Goal: Book appointment/travel/reservation

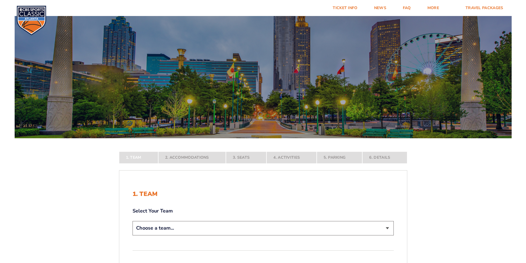
click at [386, 227] on select "Choose a team... [US_STATE] Wildcats [US_STATE] State Buckeyes [US_STATE] Tar H…" at bounding box center [262, 228] width 261 height 14
select select "12956"
click at [132, 235] on select "Choose a team... [US_STATE] Wildcats [US_STATE] State Buckeyes [US_STATE] Tar H…" at bounding box center [262, 228] width 261 height 14
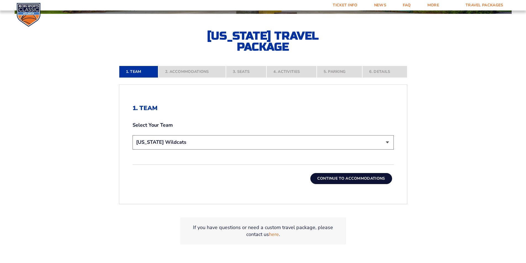
scroll to position [144, 0]
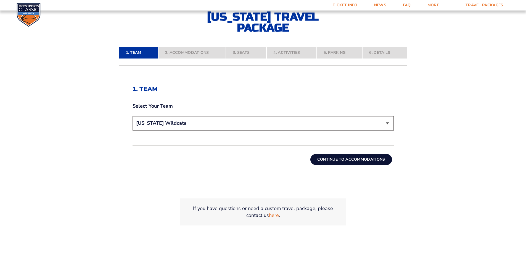
click at [338, 159] on button "Continue To Accommodations" at bounding box center [351, 159] width 82 height 11
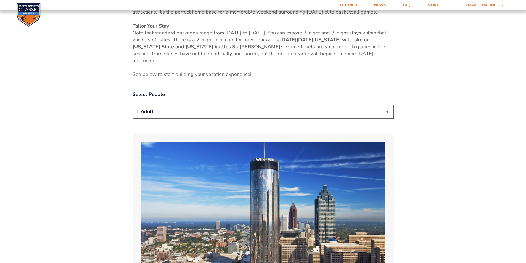
scroll to position [304, 0]
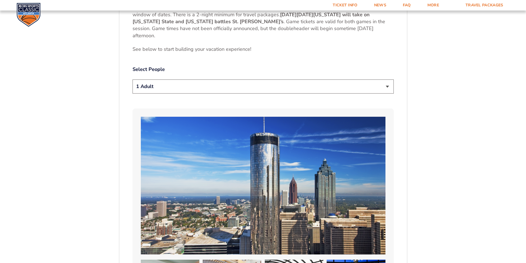
click at [389, 86] on select "1 Adult 2 Adults 3 Adults 4 Adults 2 Adults + 1 Child 2 Adults + 2 Children 2 A…" at bounding box center [262, 86] width 261 height 14
select select "2 Adults"
click at [132, 79] on select "1 Adult 2 Adults 3 Adults 4 Adults 2 Adults + 1 Child 2 Adults + 2 Children 2 A…" at bounding box center [262, 86] width 261 height 14
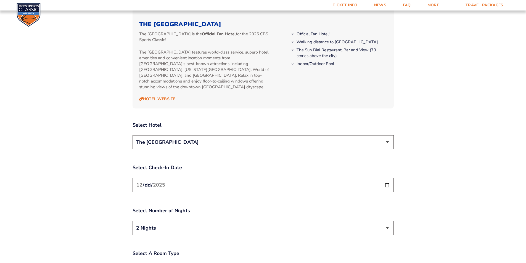
scroll to position [601, 0]
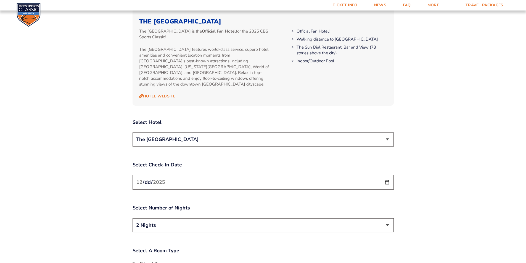
click at [387, 133] on select "The [GEOGRAPHIC_DATA]" at bounding box center [262, 139] width 261 height 14
click at [132, 132] on select "The [GEOGRAPHIC_DATA]" at bounding box center [262, 139] width 261 height 14
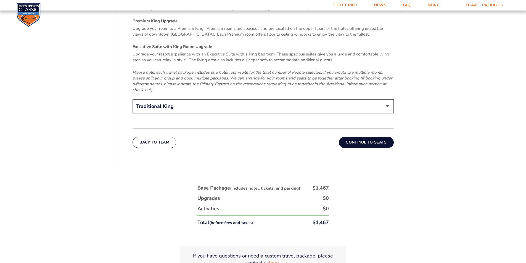
scroll to position [906, 0]
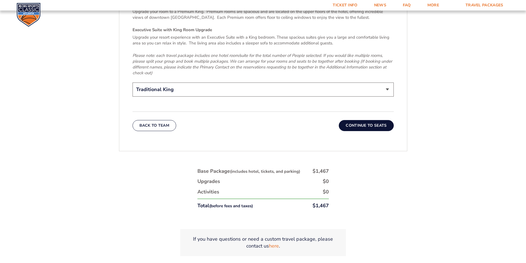
click at [362, 120] on button "Continue To Seats" at bounding box center [366, 125] width 55 height 11
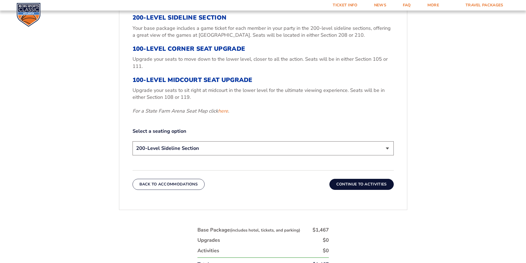
scroll to position [233, 0]
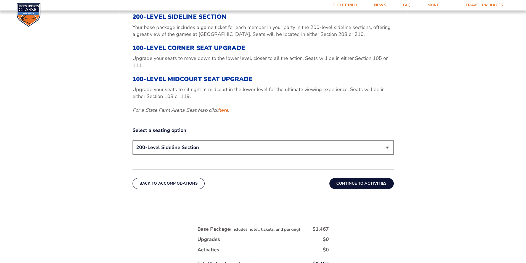
click at [386, 146] on select "200-Level Sideline Section 100-Level Corner Seat Upgrade (+$120 per person) 100…" at bounding box center [262, 148] width 261 height 14
select select "100-Level Corner Seat Upgrade"
click at [132, 141] on select "200-Level Sideline Section 100-Level Corner Seat Upgrade (+$120 per person) 100…" at bounding box center [262, 148] width 261 height 14
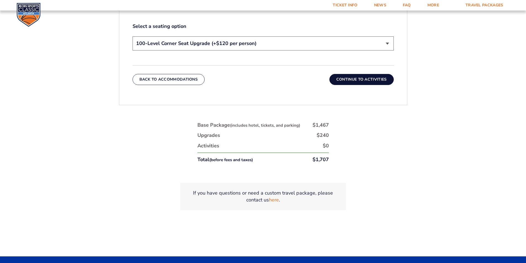
scroll to position [338, 0]
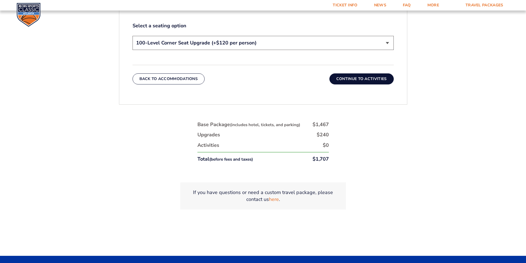
click at [364, 77] on button "Continue To Activities" at bounding box center [361, 78] width 64 height 11
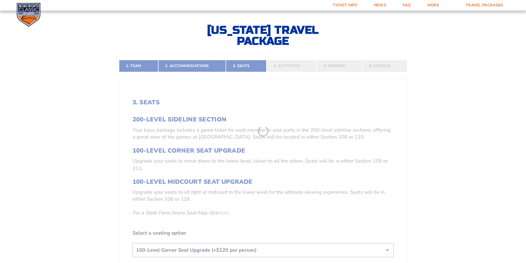
scroll to position [124, 0]
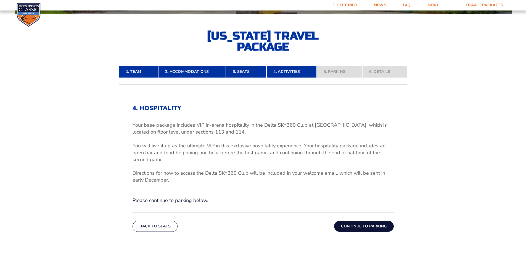
click at [361, 224] on button "Continue To Parking" at bounding box center [364, 226] width 60 height 11
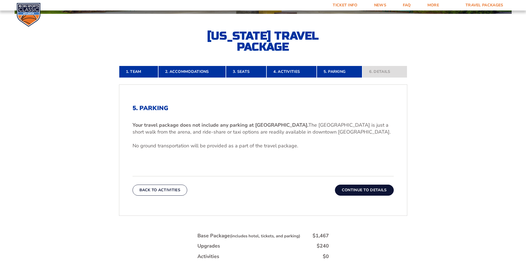
click at [365, 189] on button "Continue To Details" at bounding box center [364, 190] width 59 height 11
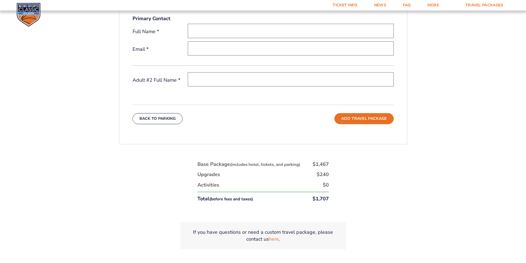
scroll to position [234, 0]
